Goal: Task Accomplishment & Management: Manage account settings

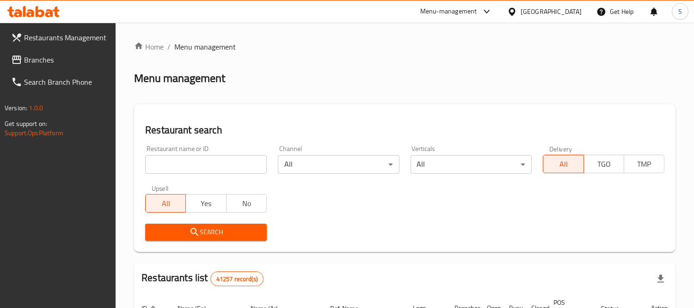
click at [198, 165] on input "search" at bounding box center [206, 164] width 122 height 18
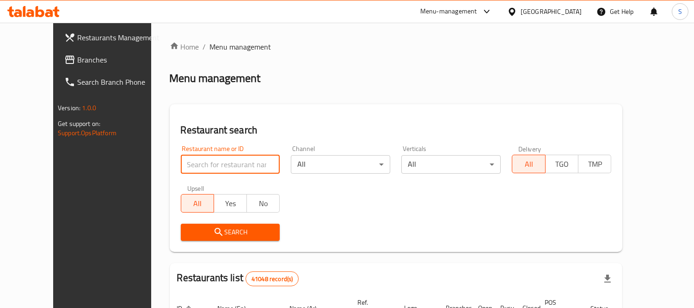
click at [190, 160] on input "search" at bounding box center [230, 164] width 99 height 18
paste input "510189"
type input "510189"
click at [203, 229] on span "Search" at bounding box center [230, 232] width 85 height 12
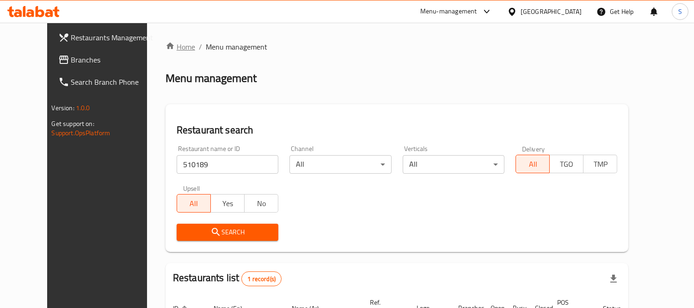
click at [166, 51] on link "Home" at bounding box center [181, 46] width 30 height 11
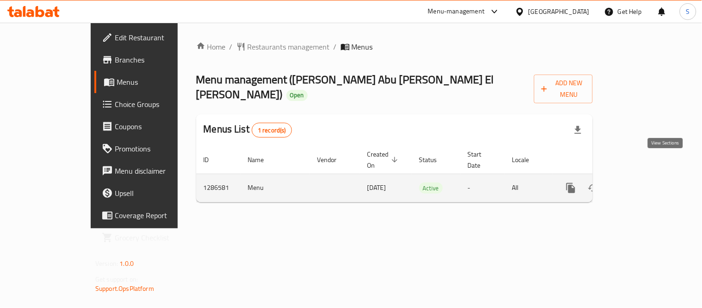
click at [643, 182] on icon "enhanced table" at bounding box center [637, 187] width 11 height 11
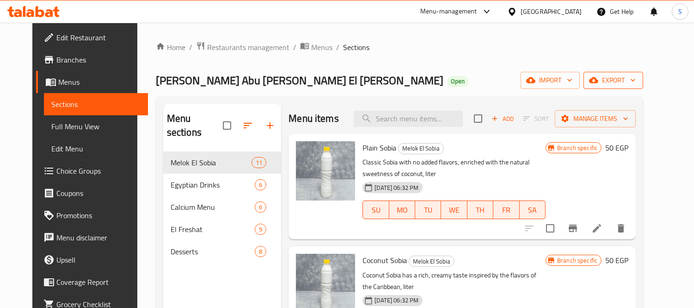
click at [632, 83] on span "export" at bounding box center [613, 80] width 45 height 12
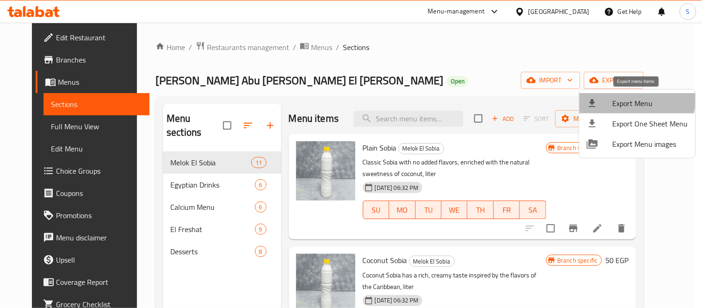
click at [631, 99] on span "Export Menu" at bounding box center [649, 103] width 75 height 11
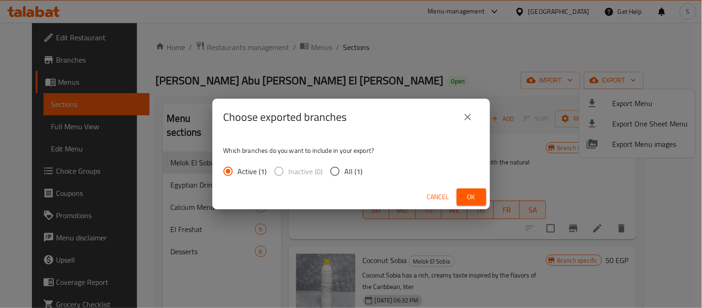
click at [336, 174] on input "All (1)" at bounding box center [334, 170] width 19 height 19
radio input "true"
click at [465, 193] on span "Ok" at bounding box center [471, 197] width 15 height 12
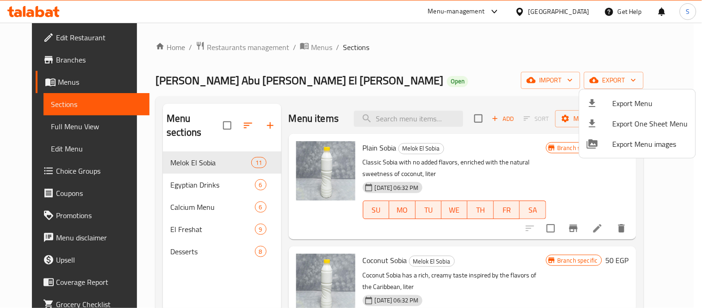
click at [84, 40] on div at bounding box center [351, 154] width 702 height 308
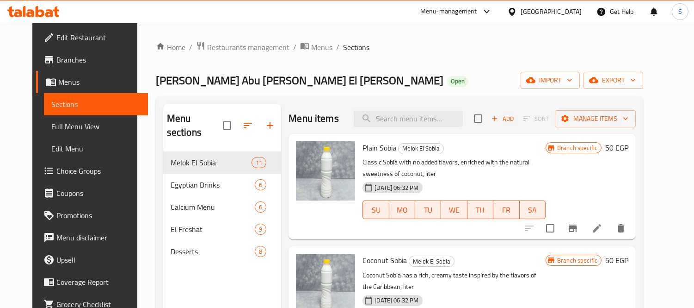
click at [84, 40] on span "Edit Restaurant" at bounding box center [98, 37] width 85 height 11
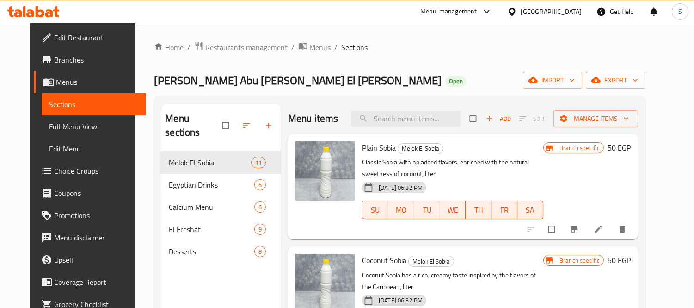
click at [51, 10] on icon at bounding box center [33, 11] width 52 height 11
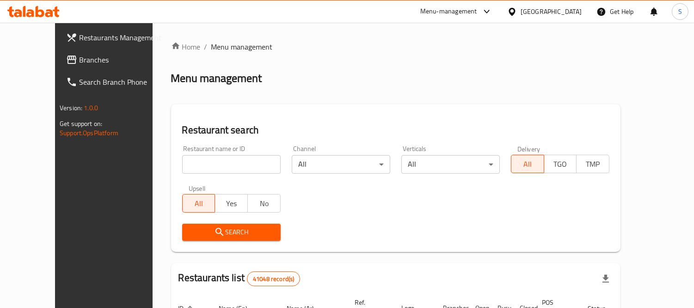
drag, startPoint x: 179, startPoint y: 153, endPoint x: 187, endPoint y: 159, distance: 9.9
click at [182, 154] on div "Restaurant name or ID Restaurant name or ID" at bounding box center [231, 159] width 99 height 28
click at [195, 167] on input "search" at bounding box center [231, 164] width 99 height 18
paste input "696364"
type input "696364"
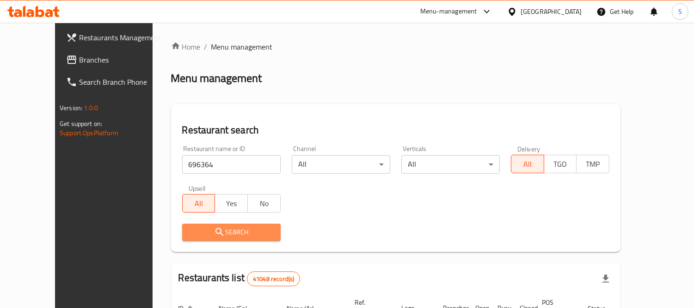
click at [261, 234] on button "Search" at bounding box center [231, 231] width 99 height 17
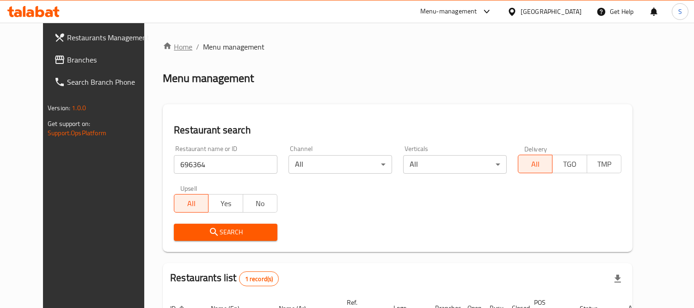
click at [163, 48] on link "Home" at bounding box center [178, 46] width 30 height 11
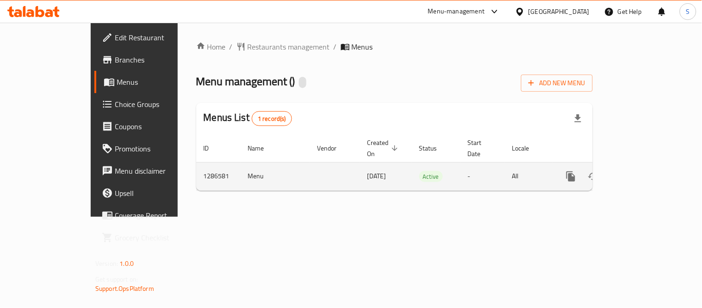
click at [643, 171] on icon "enhanced table" at bounding box center [637, 176] width 11 height 11
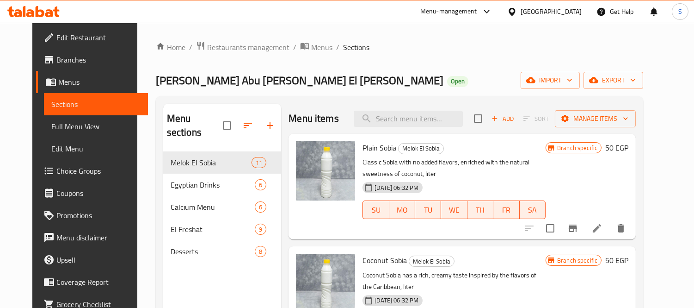
click at [62, 43] on span "Edit Restaurant" at bounding box center [98, 37] width 85 height 11
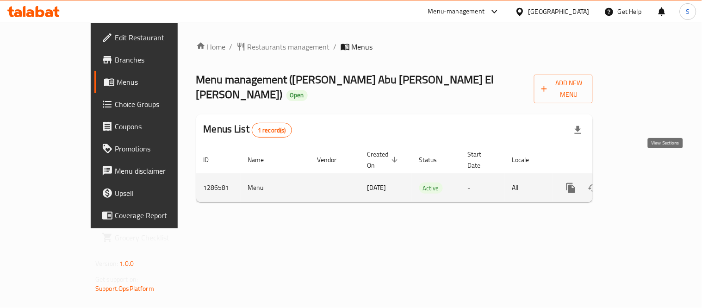
click at [641, 184] on icon "enhanced table" at bounding box center [637, 188] width 8 height 8
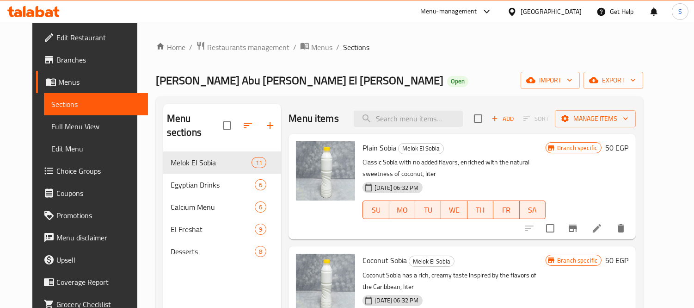
click at [403, 81] on div "Tariq Abu [PERSON_NAME] El [PERSON_NAME] Open import export" at bounding box center [400, 80] width 488 height 17
click at [58, 58] on span "Branches" at bounding box center [98, 59] width 85 height 11
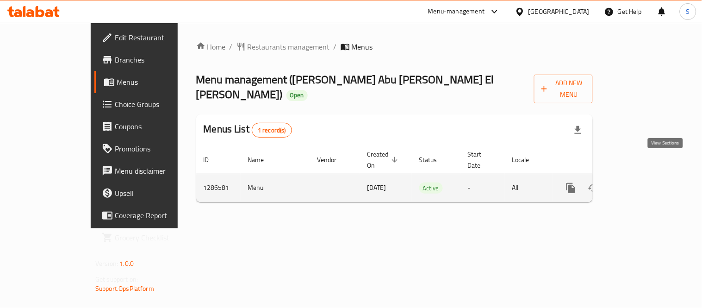
click at [643, 182] on icon "enhanced table" at bounding box center [637, 187] width 11 height 11
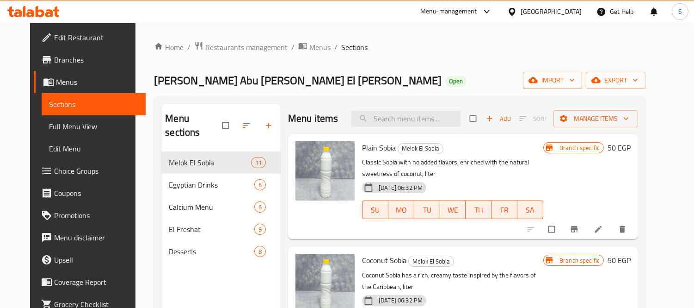
click at [79, 56] on span "Branches" at bounding box center [96, 59] width 85 height 11
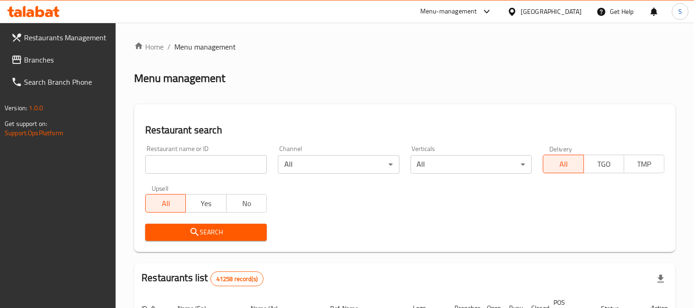
click at [77, 65] on link "Branches" at bounding box center [60, 60] width 112 height 22
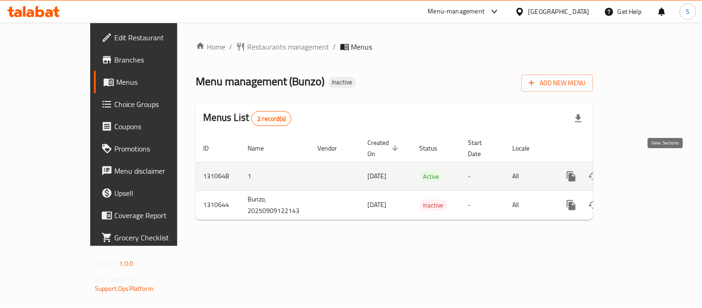
click at [642, 172] on icon "enhanced table" at bounding box center [638, 176] width 8 height 8
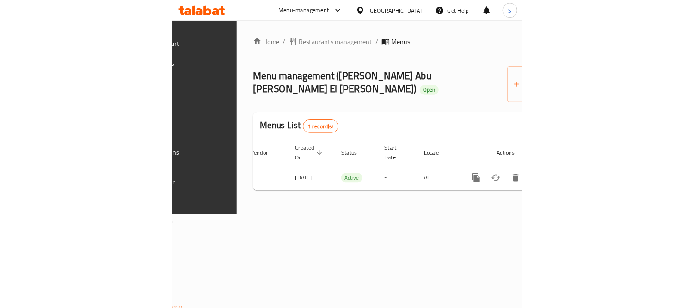
scroll to position [0, 201]
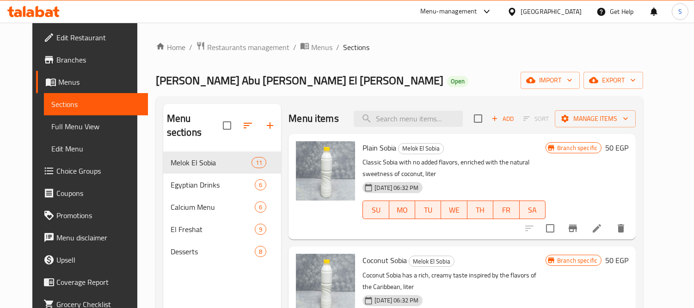
drag, startPoint x: 519, startPoint y: 0, endPoint x: 320, endPoint y: 19, distance: 200.7
click at [320, 19] on div "Menu-management [GEOGRAPHIC_DATA] Get Help S" at bounding box center [347, 11] width 694 height 22
click at [56, 54] on span "Branches" at bounding box center [98, 59] width 85 height 11
